Goal: Task Accomplishment & Management: Manage account settings

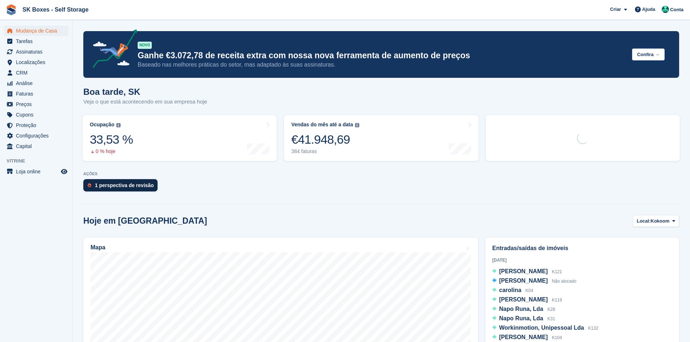
click at [116, 188] on div "1 perspectiva de revisão" at bounding box center [124, 186] width 59 height 6
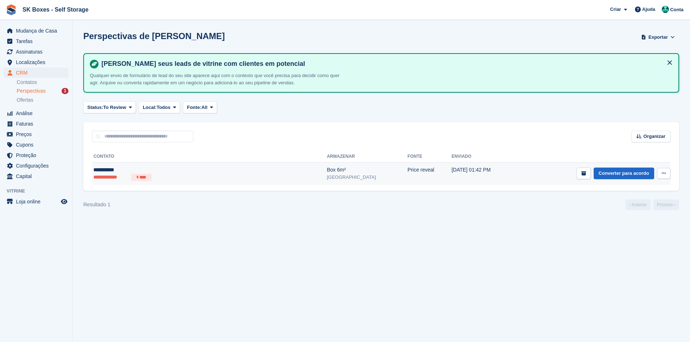
click at [142, 178] on li "****" at bounding box center [141, 177] width 21 height 7
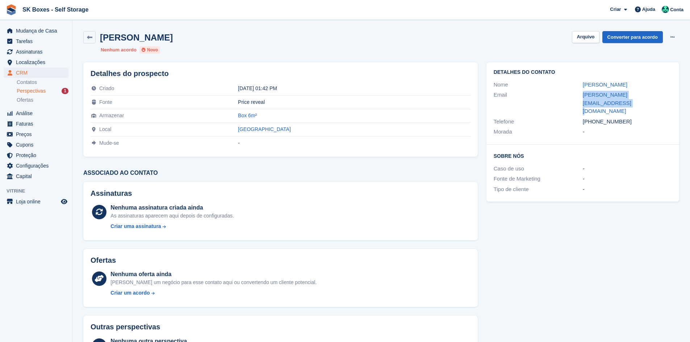
drag, startPoint x: 577, startPoint y: 94, endPoint x: 685, endPoint y: 94, distance: 107.2
click at [685, 94] on section "Paulo Gomes Arquivo Converter para acordo Excluir cliente potencial Nenhum acor…" at bounding box center [381, 192] width 618 height 385
copy div "paulo.gomes@manifestomoda.com"
drag, startPoint x: 626, startPoint y: 111, endPoint x: 596, endPoint y: 106, distance: 31.2
click at [596, 106] on div "Detalhes do contato Nome Paulo Gomes Email paulo.gomes@manifestomoda.com Telefo…" at bounding box center [583, 103] width 193 height 83
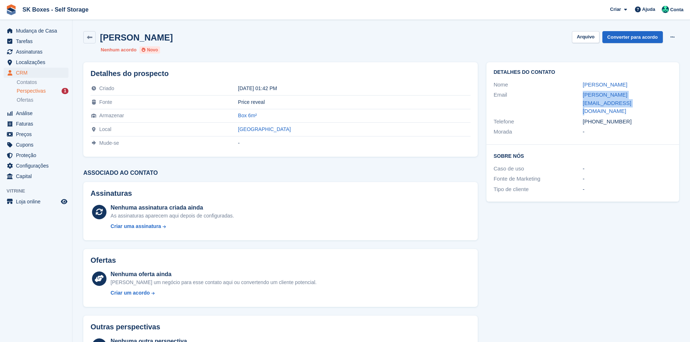
copy div "919722472 Morada -"
drag, startPoint x: 620, startPoint y: 83, endPoint x: 579, endPoint y: 82, distance: 40.6
click at [579, 82] on div "Nome Paulo Gomes" at bounding box center [583, 85] width 178 height 11
copy div "Paulo Gomes"
click at [583, 39] on button "Arquivo" at bounding box center [585, 37] width 27 height 12
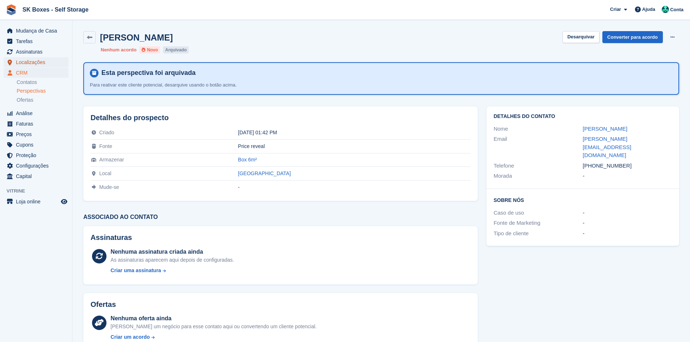
click at [34, 60] on span "Localizações" at bounding box center [37, 62] width 43 height 10
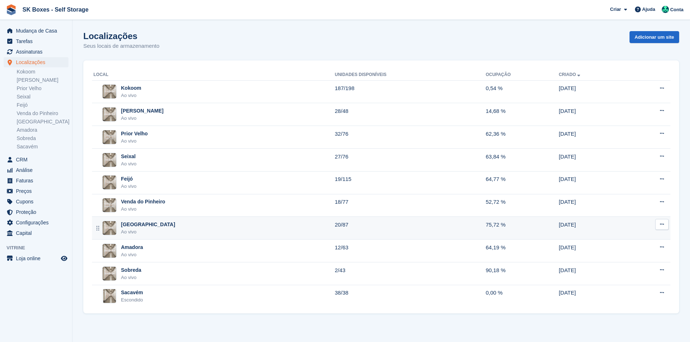
click at [147, 230] on div "Setúbal Ao vivo" at bounding box center [213, 228] width 241 height 15
